Goal: Ask a question

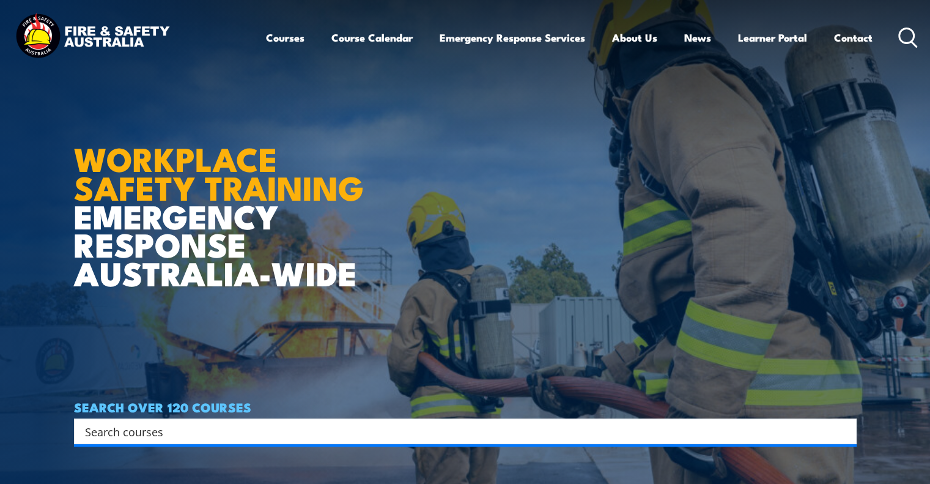
click at [346, 39] on link "Course Calendar" at bounding box center [371, 37] width 81 height 32
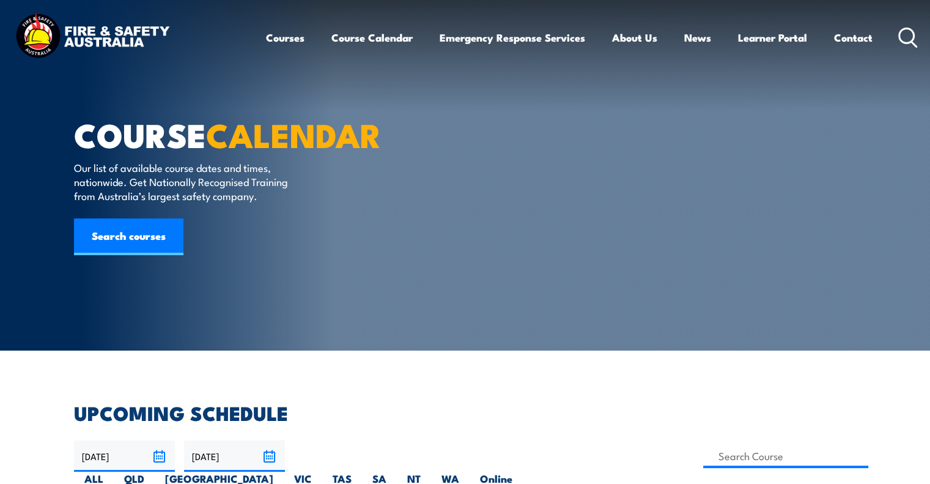
click at [29, 102] on section "COURSE CALENDAR Our list of available course dates and times, nationwide. Get N…" at bounding box center [465, 175] width 930 height 350
click at [912, 40] on circle at bounding box center [906, 35] width 15 height 15
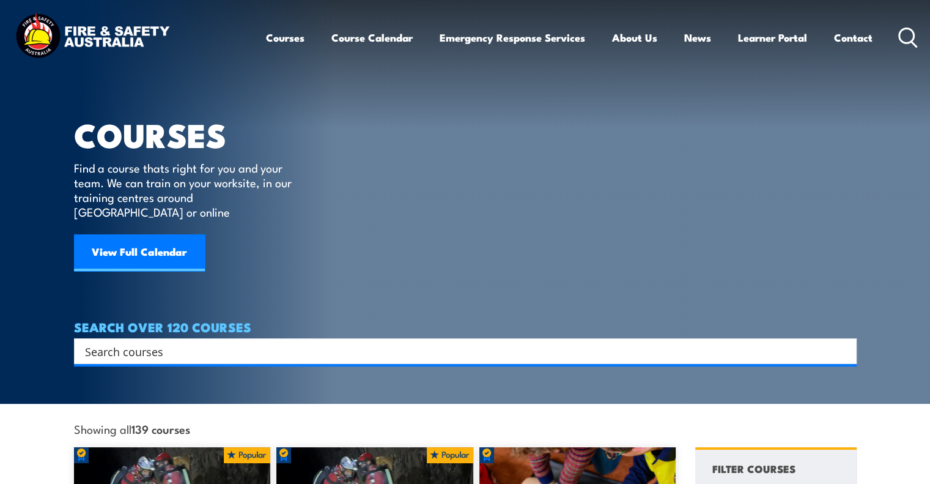
click at [905, 24] on div "Courses Course Calendar Emergency Response Services Services Overview Emergency…" at bounding box center [592, 37] width 652 height 53
click at [901, 41] on circle at bounding box center [906, 35] width 15 height 15
click at [912, 41] on circle at bounding box center [906, 35] width 15 height 15
click at [902, 37] on icon at bounding box center [908, 38] width 20 height 20
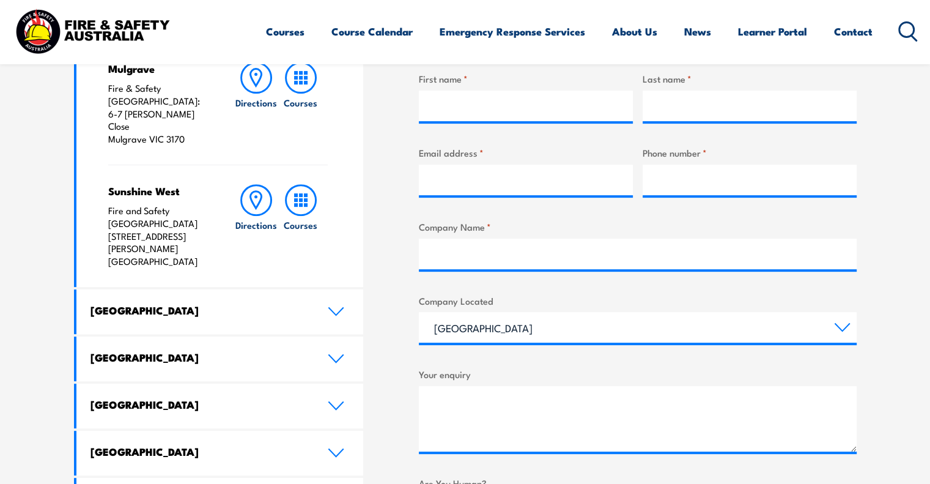
scroll to position [183, 0]
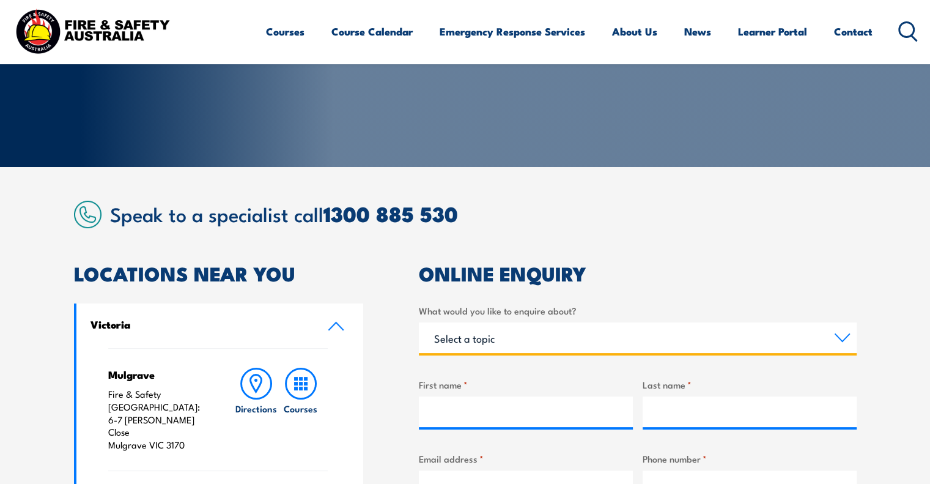
click at [500, 342] on select "Select a topic Training Emergency Response Services General Enquiry" at bounding box center [638, 337] width 438 height 31
select select "General Enquiry"
click at [419, 322] on select "Select a topic Training Emergency Response Services General Enquiry" at bounding box center [638, 337] width 438 height 31
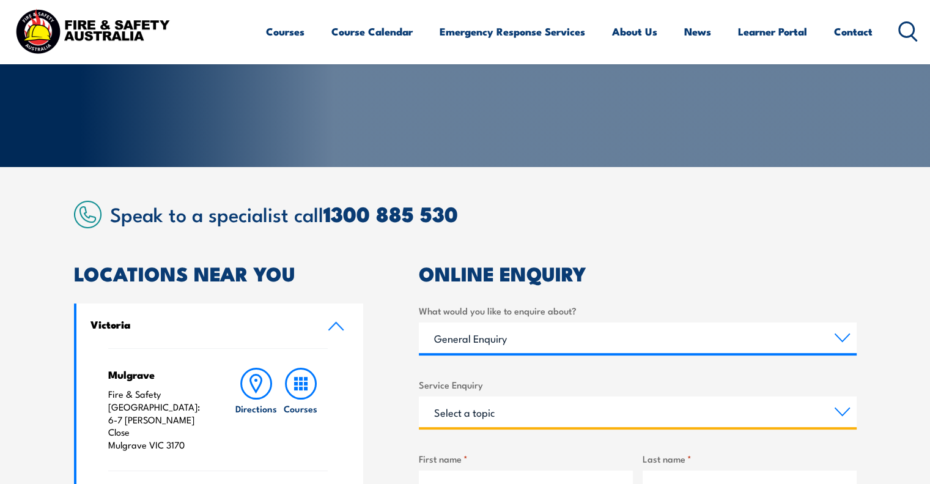
click at [501, 413] on select "Select a topic Assistance in completing an online enrolment booking Request a c…" at bounding box center [638, 411] width 438 height 31
select select "Other"
click at [419, 396] on select "Select a topic Assistance in completing an online enrolment booking Request a c…" at bounding box center [638, 411] width 438 height 31
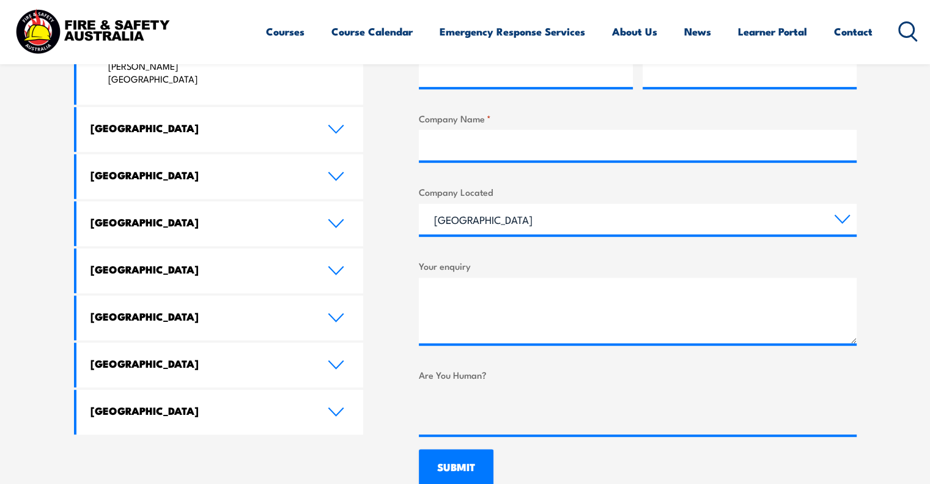
scroll to position [673, 0]
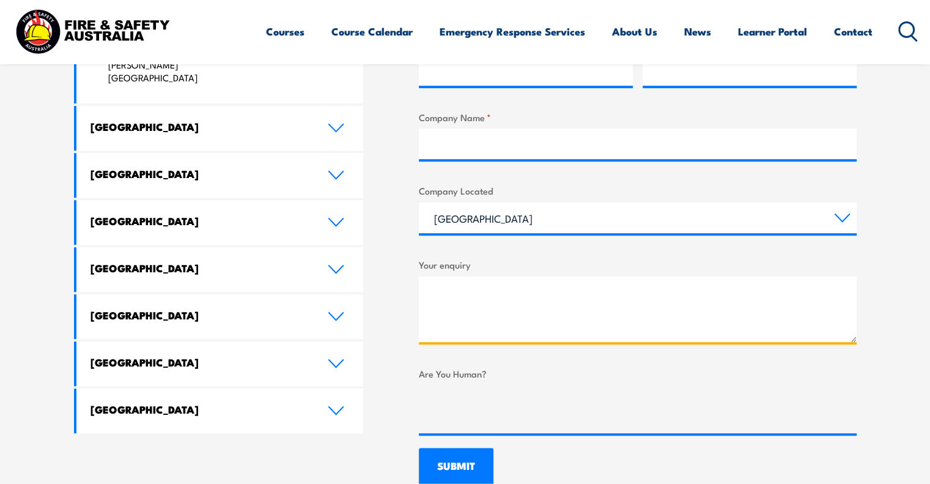
click at [538, 300] on textarea "Your enquiry" at bounding box center [638, 308] width 438 height 65
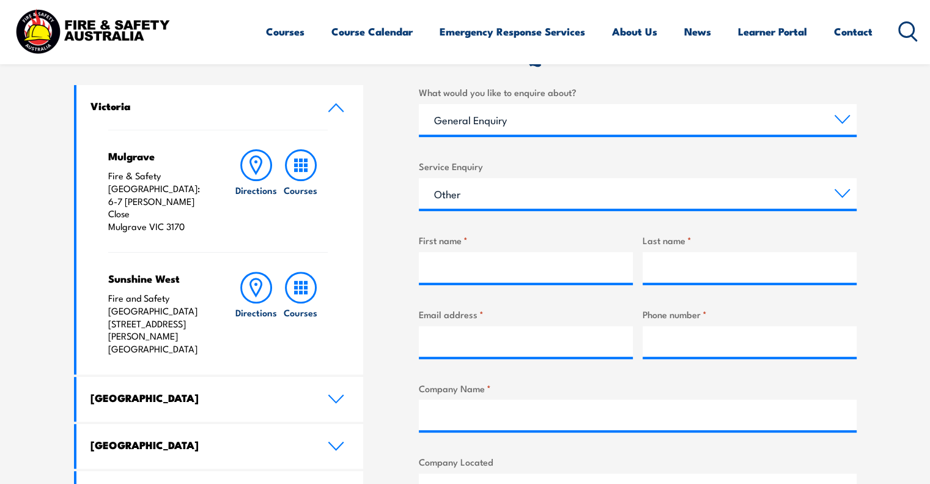
scroll to position [306, 0]
